Goal: Task Accomplishment & Management: Manage account settings

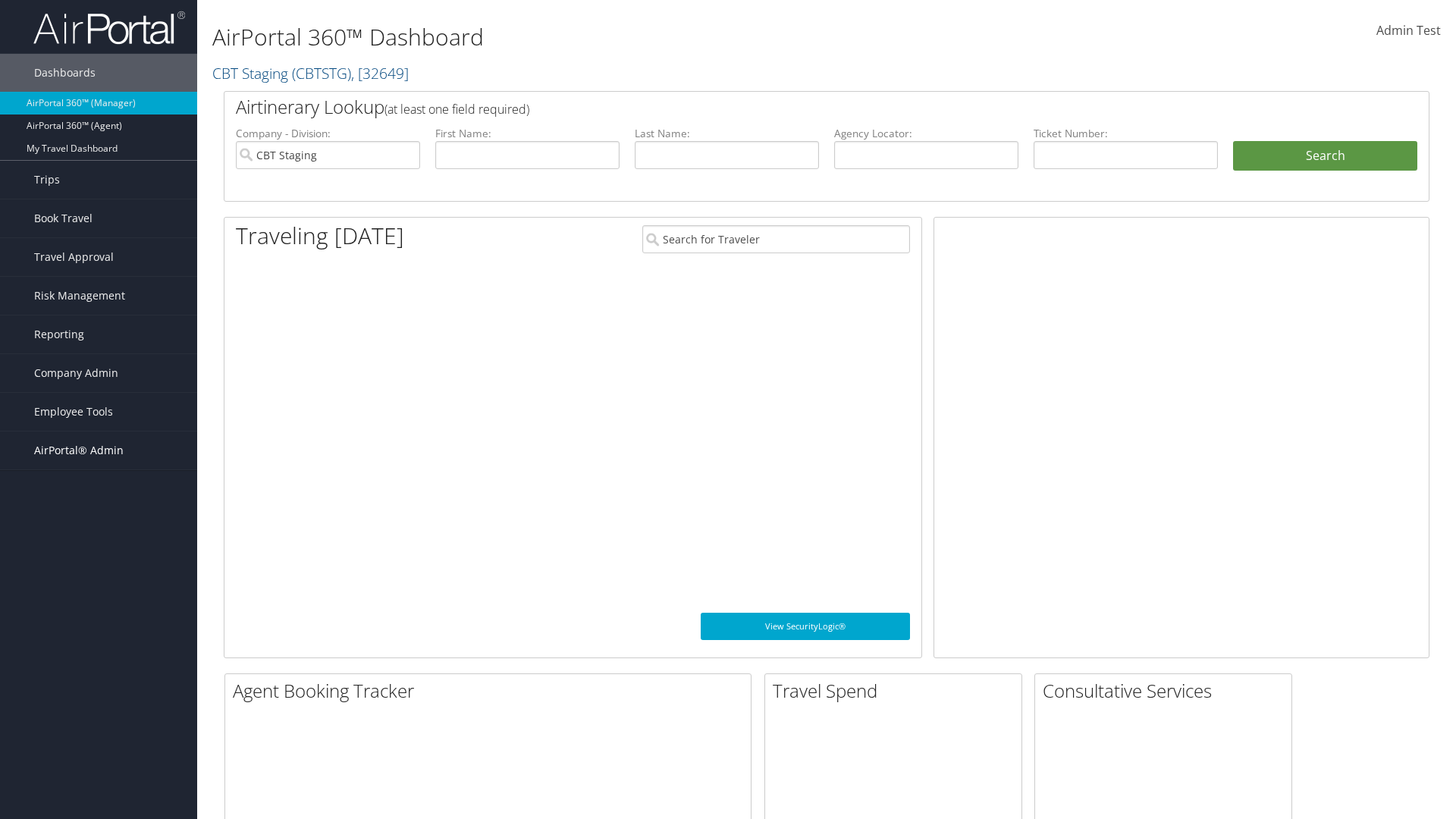
click at [99, 451] on span "AirPortal® Admin" at bounding box center [79, 450] width 90 height 38
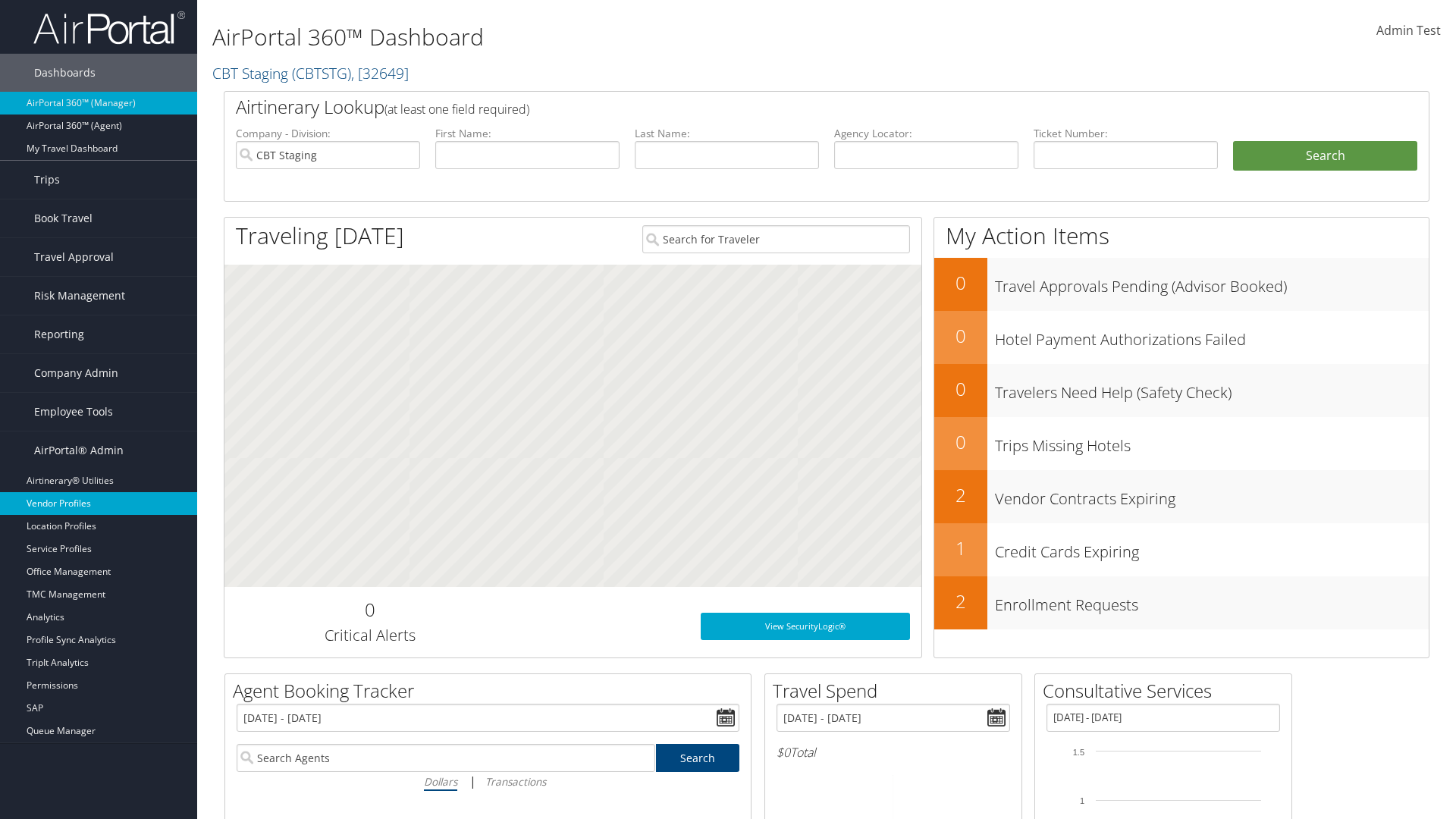
click at [99, 503] on link "Vendor Profiles" at bounding box center [98, 503] width 197 height 23
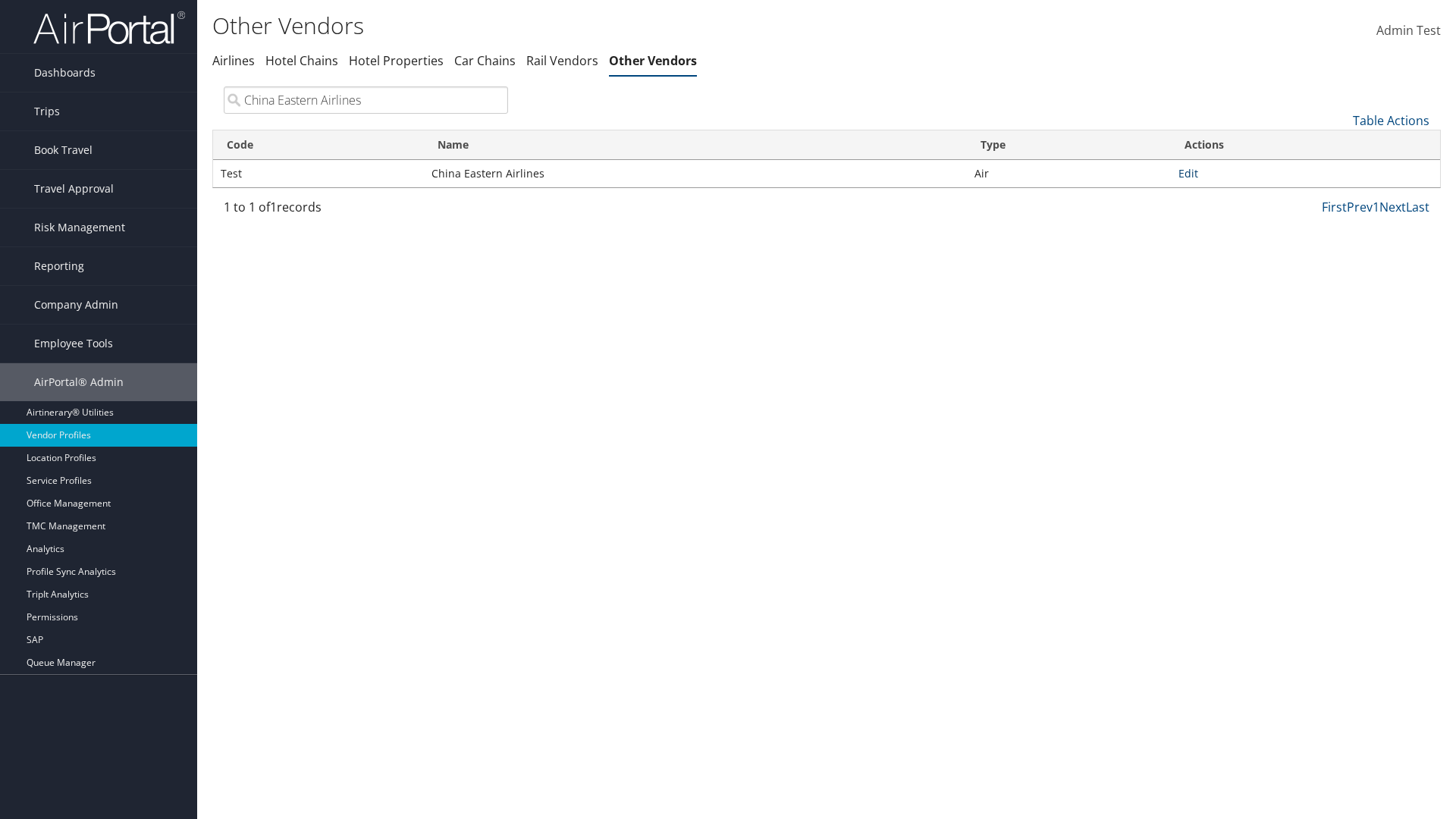
type input "China Eastern Airlines"
click at [1189, 173] on link "Edit" at bounding box center [1188, 173] width 19 height 14
select select "1"
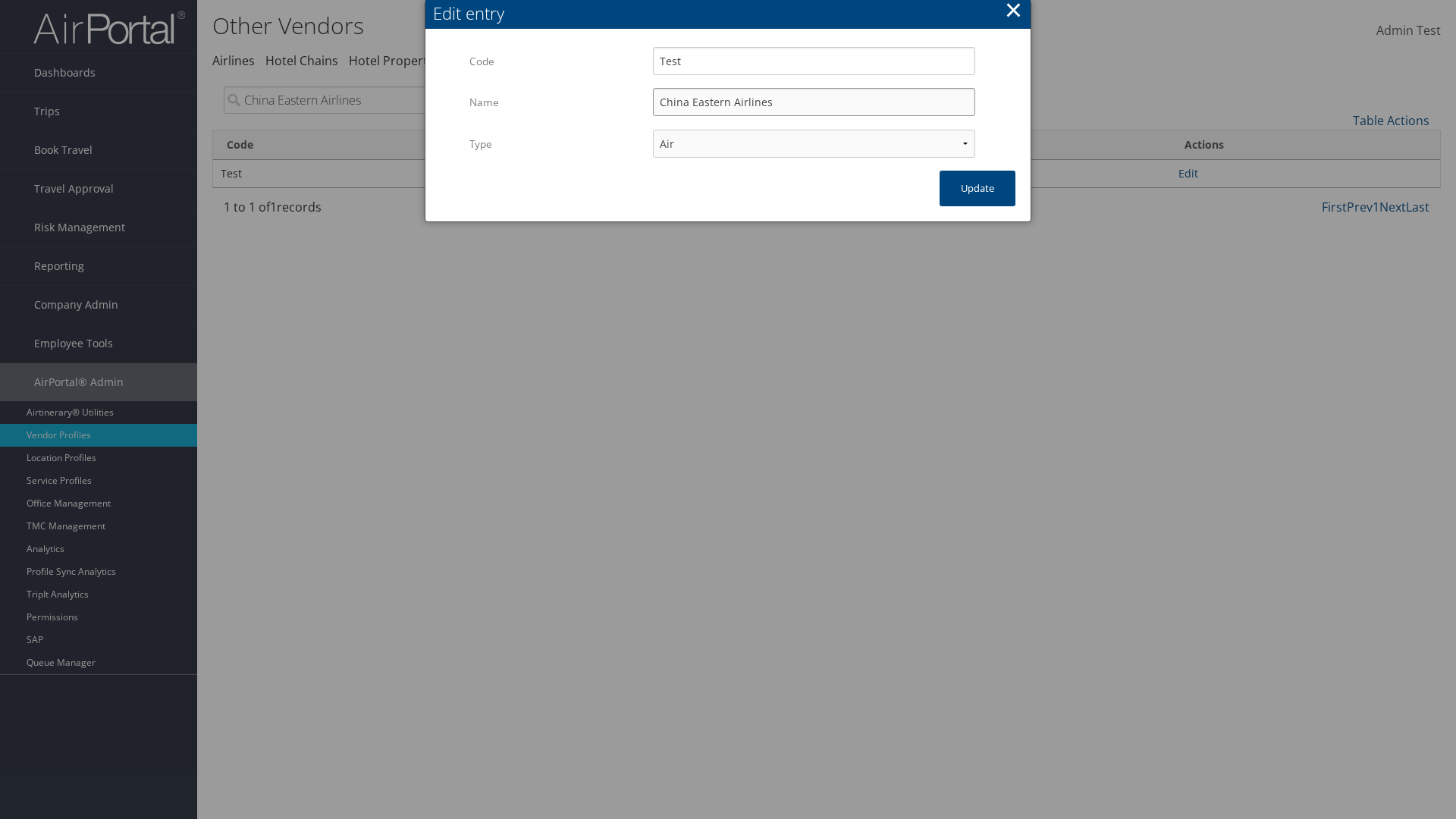
click at [814, 102] on input "China Eastern Airlines" at bounding box center [814, 102] width 322 height 28
type input "China Eastern Airlines"
click at [814, 61] on input "Test" at bounding box center [814, 61] width 322 height 28
type input "Test"
